Goal: Information Seeking & Learning: Learn about a topic

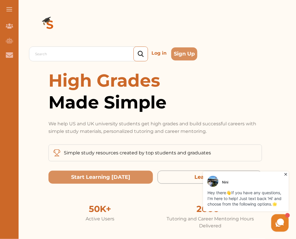
click at [0, 0] on div at bounding box center [0, 0] width 0 height 0
type input "exclusion clause"
click at [0, 0] on p "Log in" at bounding box center [0, 0] width 0 height 0
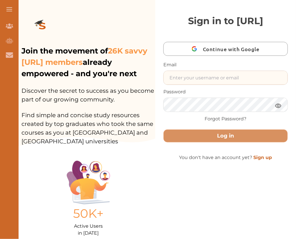
click at [193, 85] on input "text" at bounding box center [226, 78] width 124 height 14
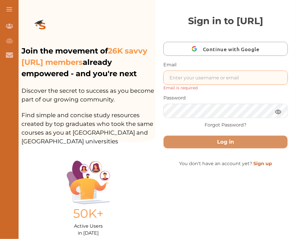
type input "Nini.studycrowd.testinguiqehr@studycrowd.ai"
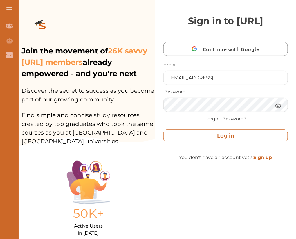
click at [263, 142] on button "Log in" at bounding box center [226, 135] width 125 height 13
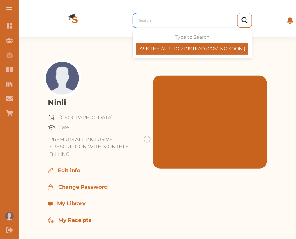
click at [157, 26] on div "Search" at bounding box center [192, 20] width 119 height 15
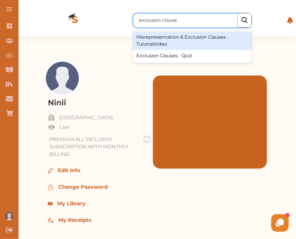
type input "exclusion clauses"
click at [168, 25] on div at bounding box center [194, 20] width 116 height 10
click at [168, 25] on div "Search" at bounding box center [194, 20] width 116 height 10
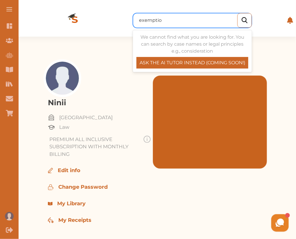
type input "exemption"
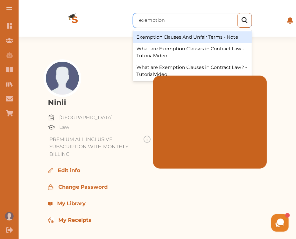
click at [192, 36] on div "Exemption Clauses And Unfair Terms - Note" at bounding box center [192, 37] width 119 height 12
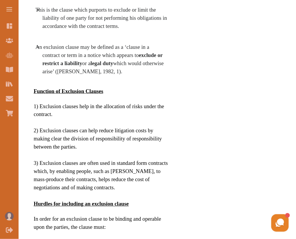
scroll to position [159, 0]
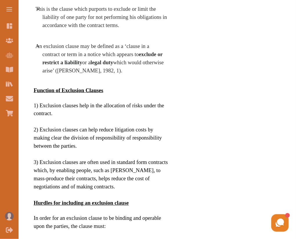
click at [130, 28] on span "This is the clause which purports to exclude or limit the liability of one part…" at bounding box center [101, 17] width 132 height 22
drag, startPoint x: 130, startPoint y: 95, endPoint x: 97, endPoint y: 51, distance: 55.2
click at [97, 29] on li "This is the clause which purports to exclude or limit the liability of one part…" at bounding box center [105, 17] width 126 height 24
drag, startPoint x: 98, startPoint y: 53, endPoint x: 100, endPoint y: 95, distance: 42.2
click at [101, 28] on span "This is the clause which purports to exclude or limit the liability of one part…" at bounding box center [101, 17] width 132 height 22
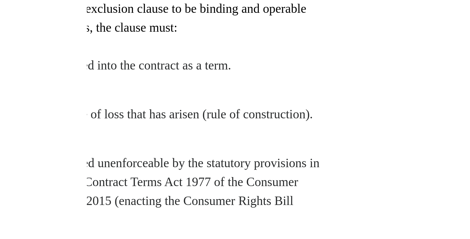
scroll to position [143, 0]
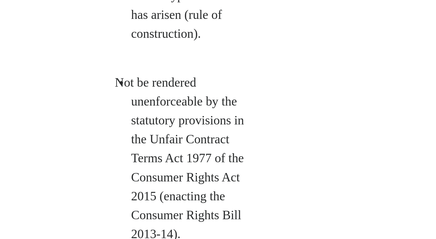
scroll to position [344, 0]
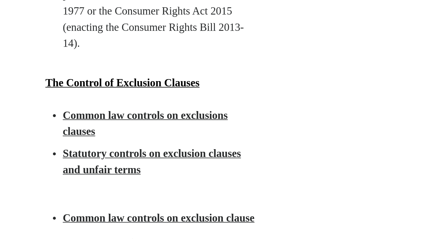
scroll to position [383, 0]
